Goal: Transaction & Acquisition: Purchase product/service

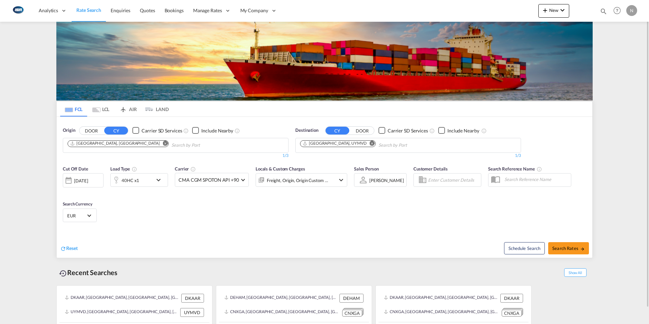
click at [370, 142] on md-icon "Remove" at bounding box center [372, 143] width 5 height 5
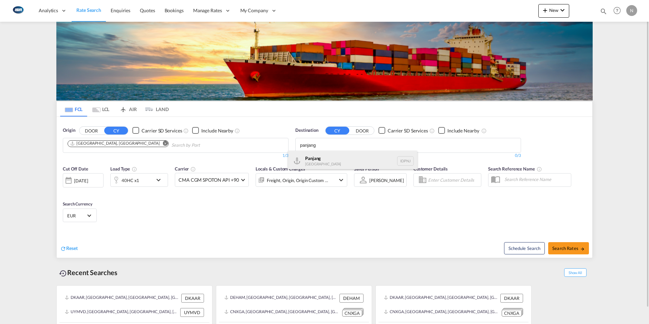
type input "panjang"
click at [314, 162] on div "Panjang [GEOGRAPHIC_DATA] IDPNJ" at bounding box center [352, 161] width 129 height 20
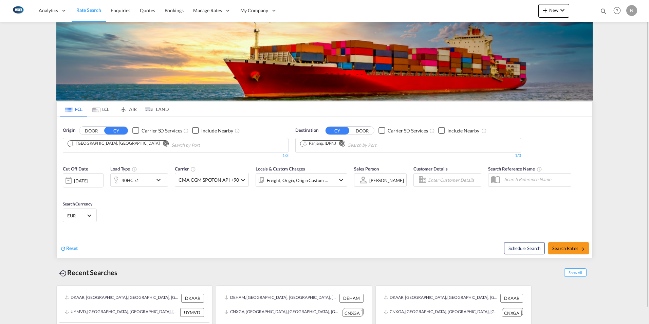
click at [158, 181] on md-icon "icon-chevron-down" at bounding box center [160, 180] width 12 height 8
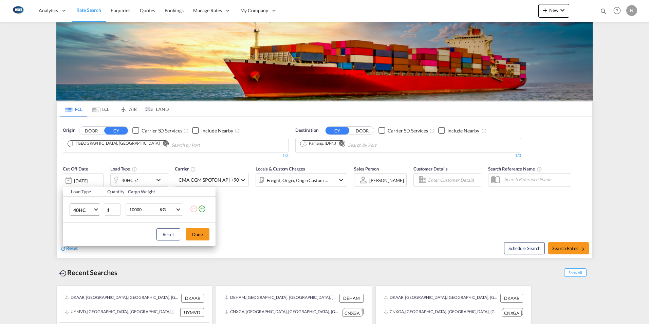
click at [95, 210] on md-select-value "40HC" at bounding box center [86, 210] width 27 height 12
click at [81, 178] on div "20GP" at bounding box center [79, 177] width 12 height 7
drag, startPoint x: 146, startPoint y: 210, endPoint x: 96, endPoint y: 210, distance: 49.6
click at [96, 210] on tr "20GP 1 10000 KG KG" at bounding box center [139, 210] width 153 height 26
type input "22000"
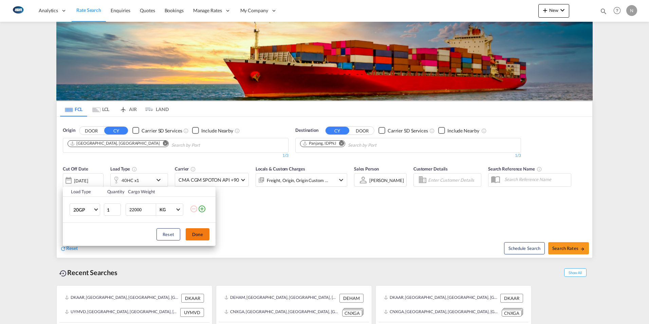
click at [204, 233] on button "Done" at bounding box center [198, 234] width 24 height 12
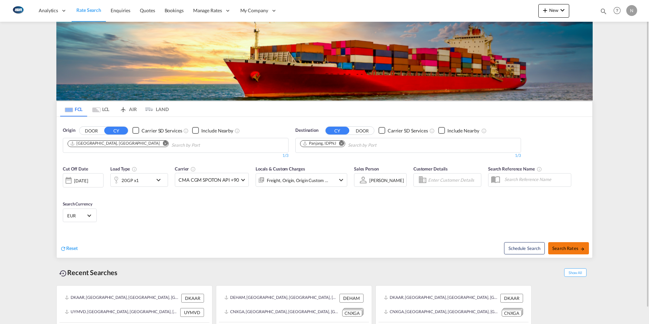
click at [571, 244] on button "Search Rates" at bounding box center [568, 248] width 41 height 12
type input "DKAAR to IDPNJ / [DATE]"
